Goal: Information Seeking & Learning: Learn about a topic

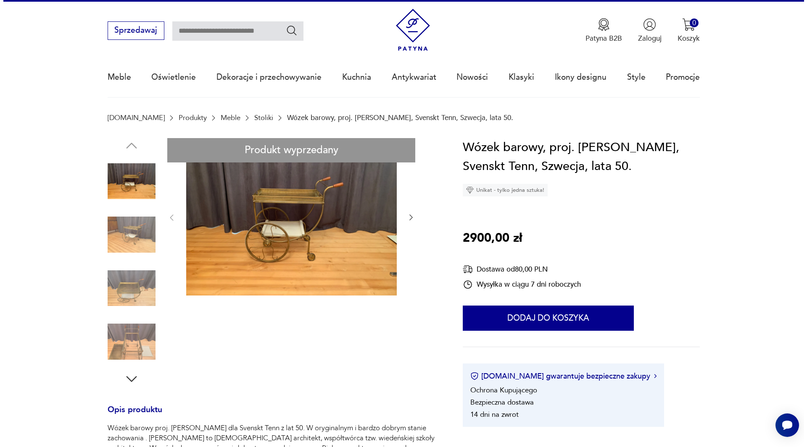
scroll to position [42, 0]
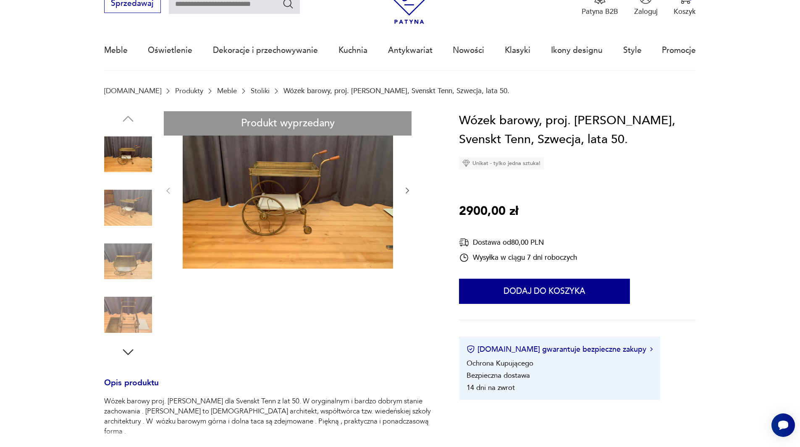
click at [265, 186] on img at bounding box center [288, 190] width 210 height 158
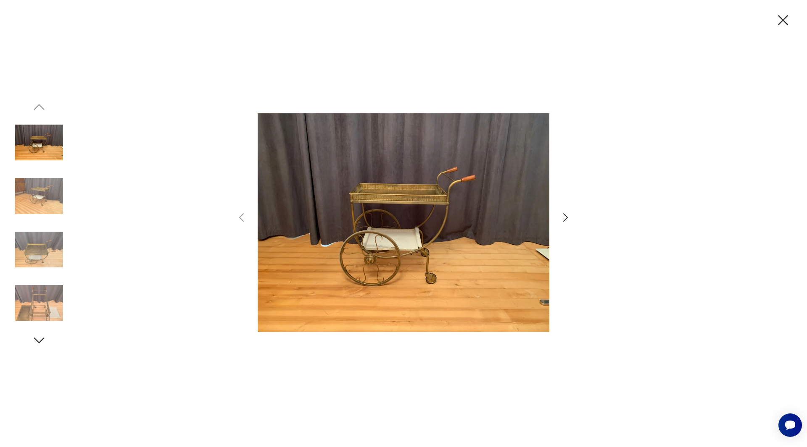
click at [41, 195] on img at bounding box center [39, 196] width 48 height 48
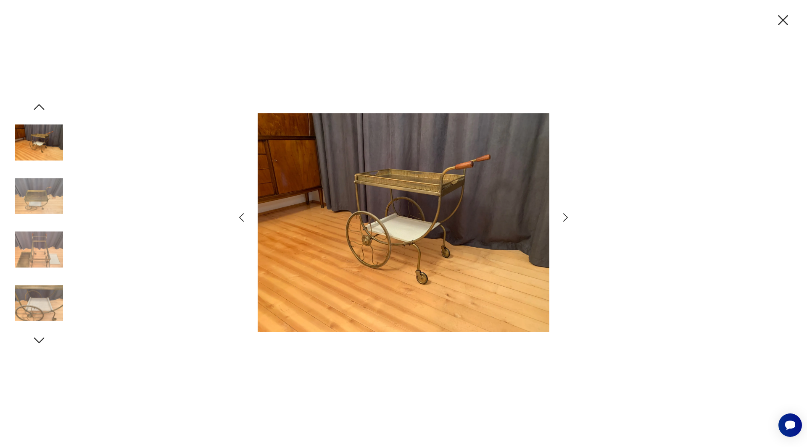
click at [42, 241] on img at bounding box center [39, 250] width 48 height 48
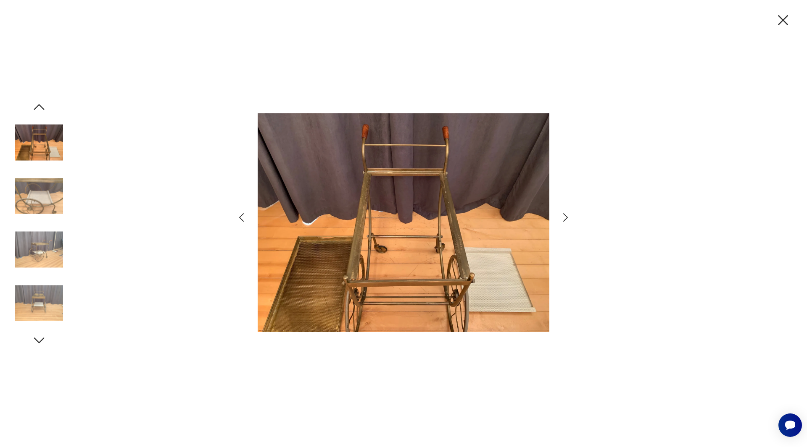
click at [39, 246] on img at bounding box center [39, 250] width 48 height 48
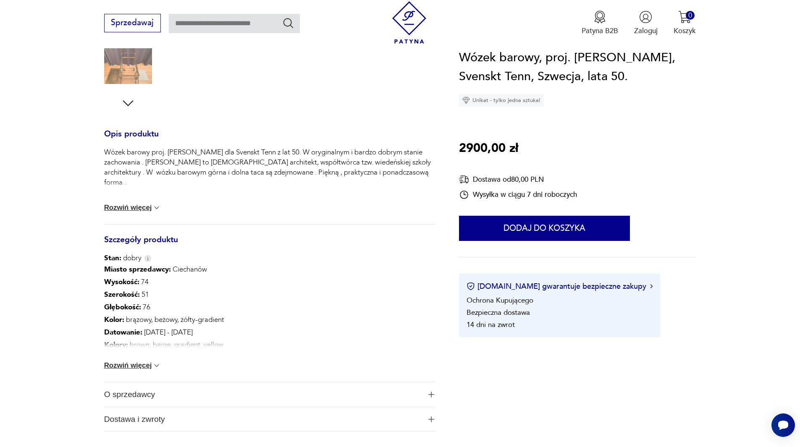
scroll to position [294, 0]
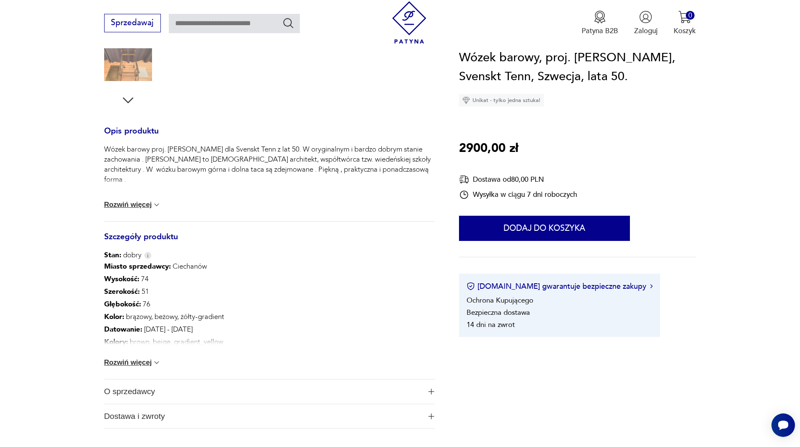
click at [142, 366] on button "Rozwiń więcej" at bounding box center [132, 363] width 57 height 8
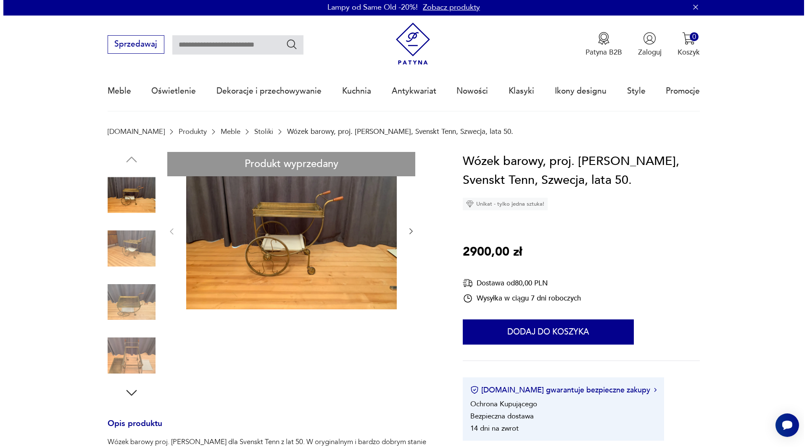
scroll to position [0, 0]
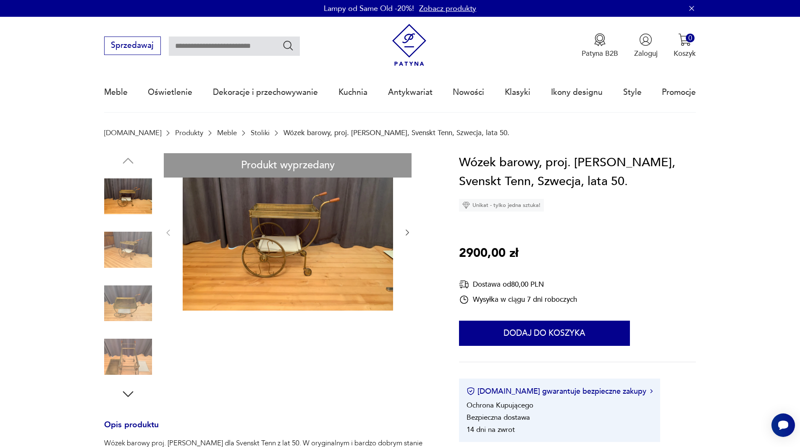
click at [287, 235] on img at bounding box center [288, 232] width 210 height 158
